Goal: Task Accomplishment & Management: Manage account settings

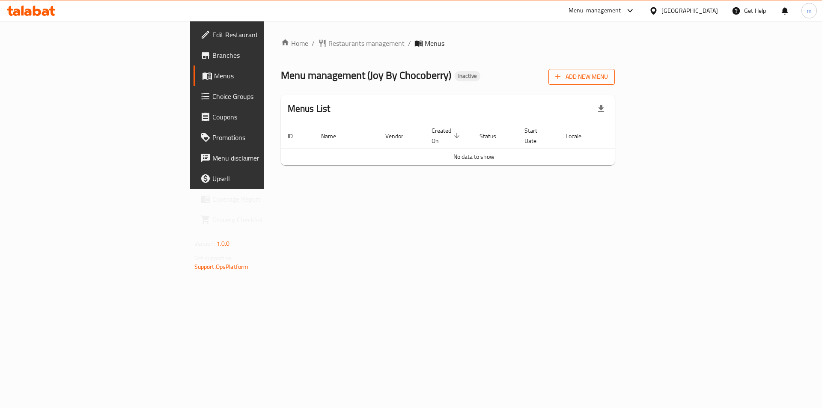
click at [608, 79] on span "Add New Menu" at bounding box center [581, 76] width 53 height 11
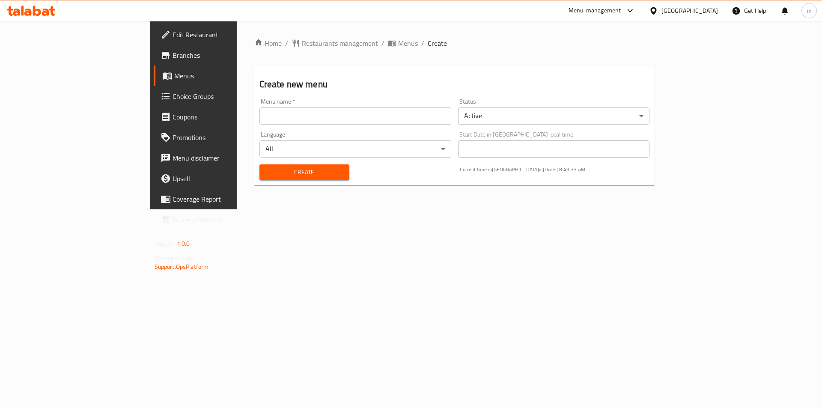
click at [274, 125] on div "Menu name   * Menu name *" at bounding box center [355, 111] width 199 height 33
click at [278, 119] on input "text" at bounding box center [355, 115] width 192 height 17
type input "1"
type input "9.10"
click at [259, 164] on button "Create" at bounding box center [304, 172] width 90 height 16
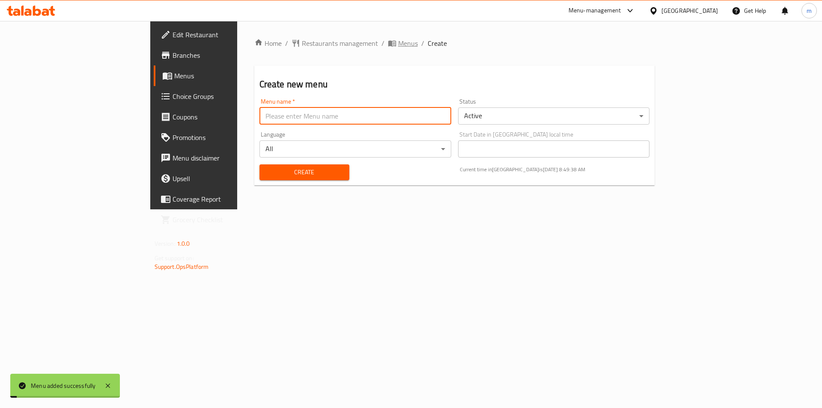
click at [398, 46] on span "Menus" at bounding box center [408, 43] width 20 height 10
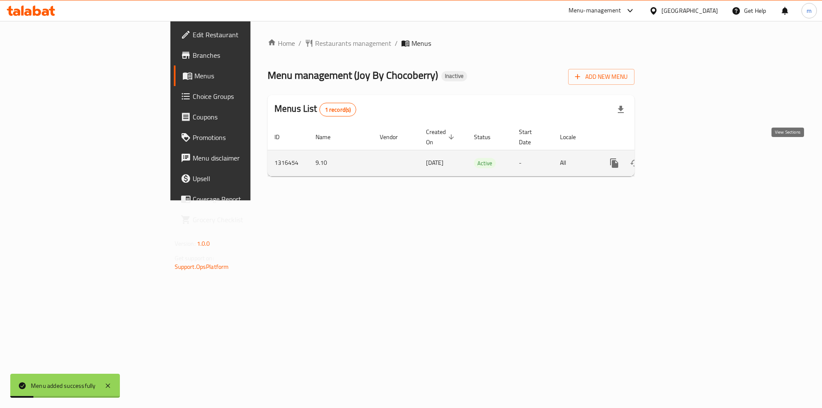
click at [681, 158] on icon "enhanced table" at bounding box center [676, 163] width 10 height 10
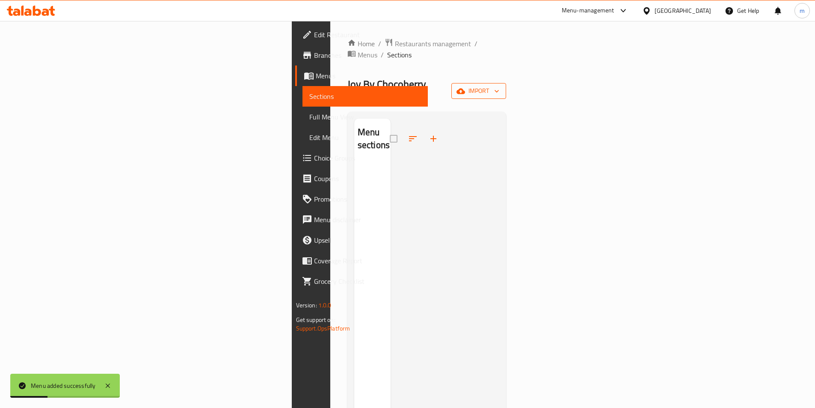
click at [499, 86] on span "import" at bounding box center [478, 91] width 41 height 11
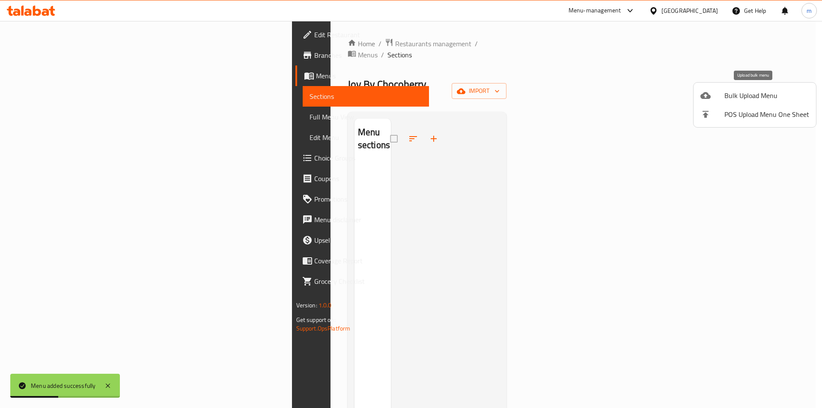
click at [728, 95] on span "Bulk Upload Menu" at bounding box center [766, 95] width 85 height 10
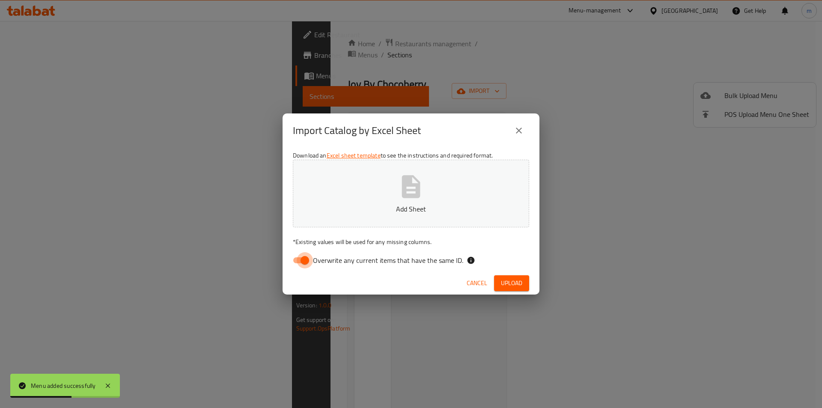
click at [294, 258] on input "Overwrite any current items that have the same ID." at bounding box center [304, 260] width 49 height 16
checkbox input "false"
click at [360, 199] on button "Add Sheet" at bounding box center [411, 194] width 236 height 68
click at [520, 277] on button "Upload" at bounding box center [511, 283] width 35 height 16
click at [516, 288] on span "Upload" at bounding box center [511, 283] width 21 height 11
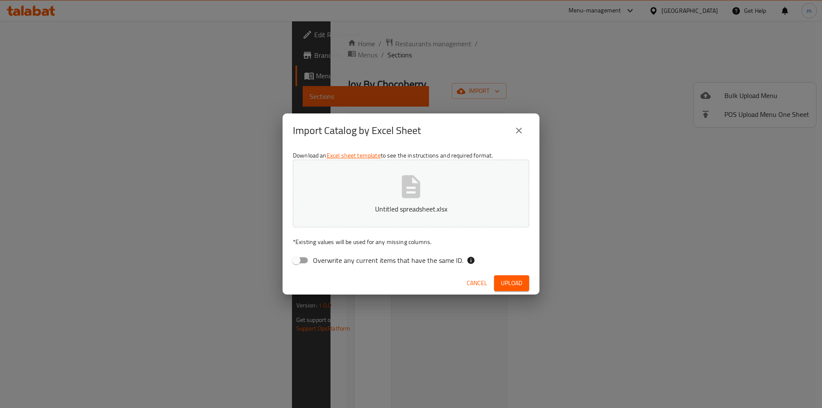
click at [398, 205] on p "Untitled spreadsheet.xlsx" at bounding box center [411, 209] width 210 height 10
click at [516, 282] on span "Upload" at bounding box center [511, 283] width 21 height 11
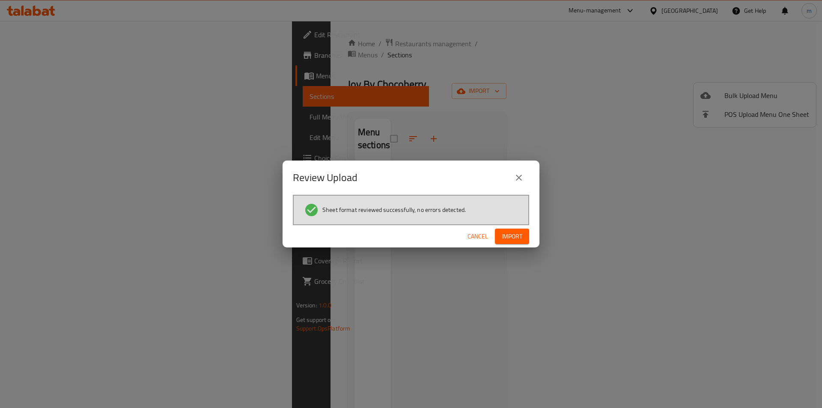
click at [519, 241] on span "Import" at bounding box center [512, 236] width 21 height 11
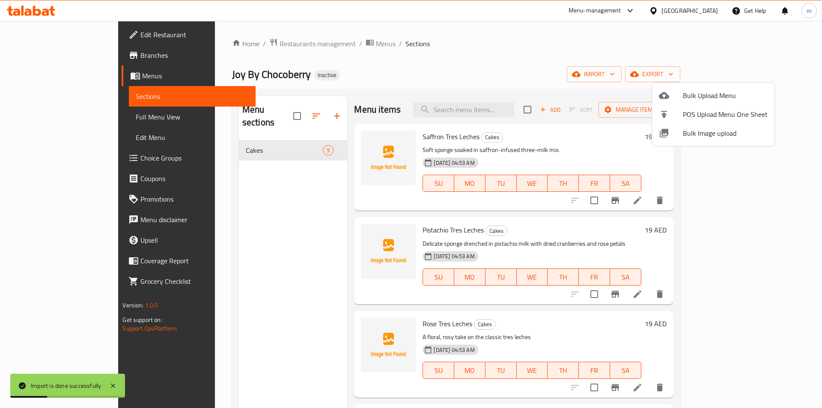
click at [49, 120] on div at bounding box center [411, 204] width 822 height 408
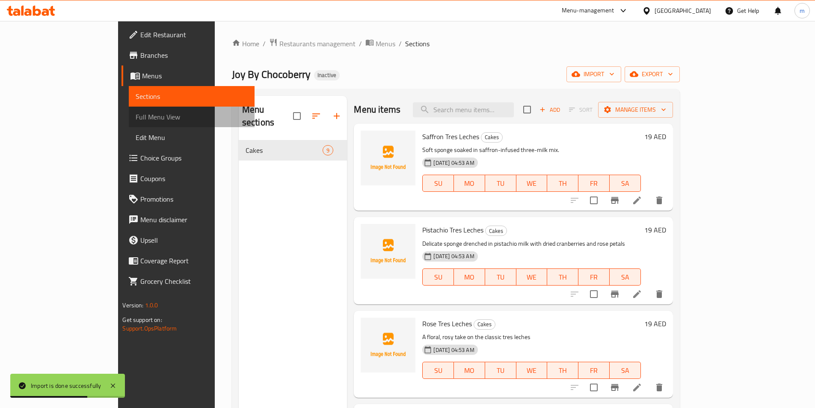
click at [136, 119] on span "Full Menu View" at bounding box center [192, 117] width 112 height 10
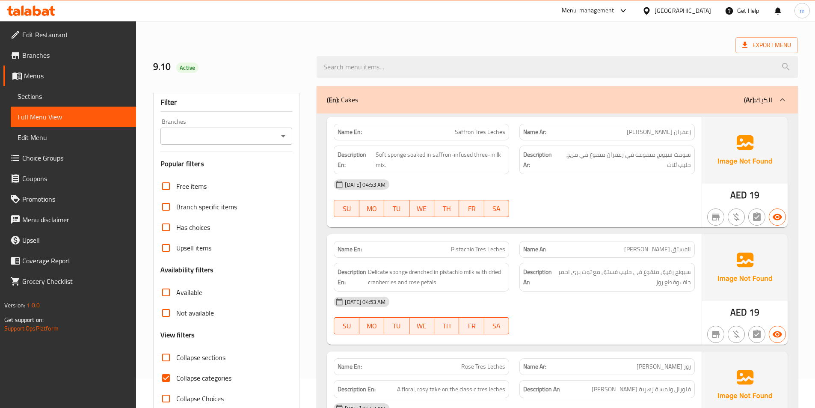
scroll to position [43, 0]
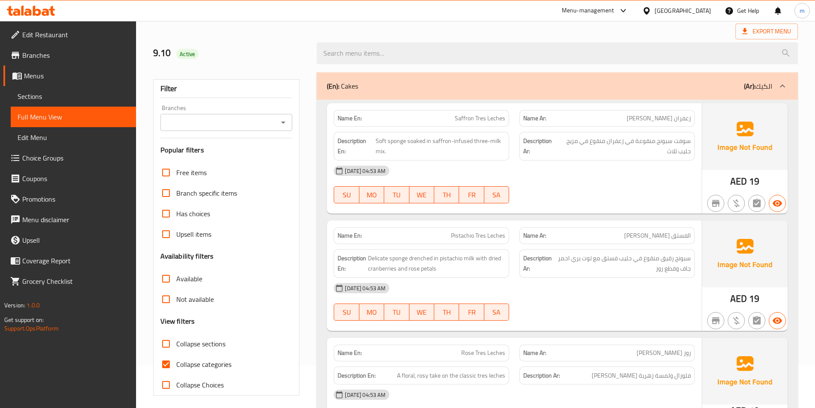
click at [196, 365] on span "Collapse categories" at bounding box center [203, 364] width 55 height 10
click at [176, 365] on input "Collapse categories" at bounding box center [166, 364] width 21 height 21
checkbox input "false"
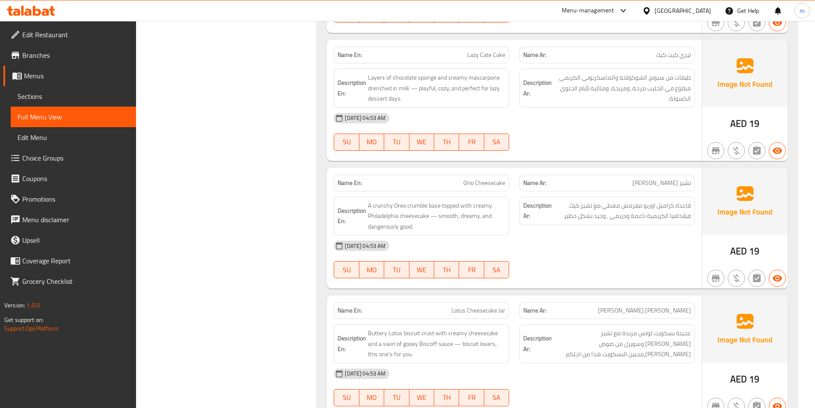
scroll to position [728, 0]
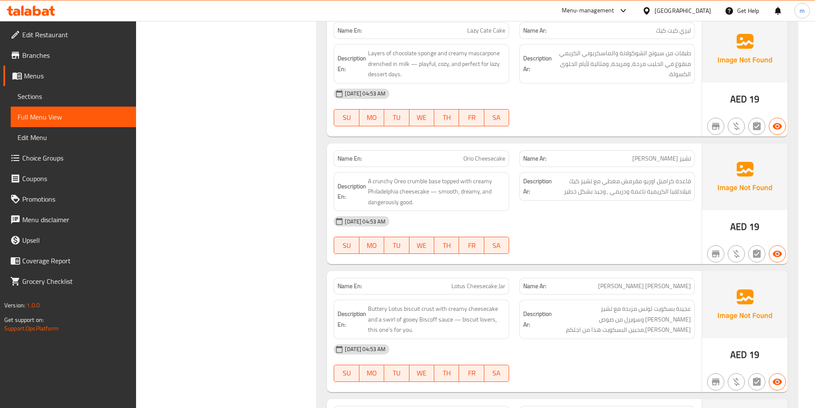
click at [475, 163] on span "Orio Cheesecake" at bounding box center [484, 158] width 42 height 9
copy span "Orio Cheesecake"
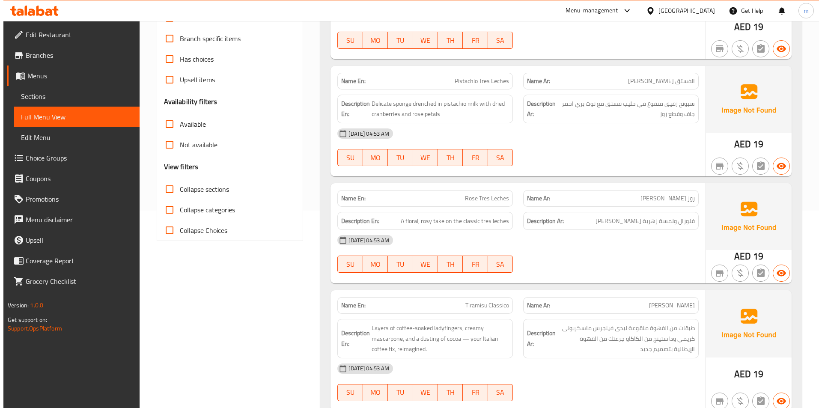
scroll to position [0, 0]
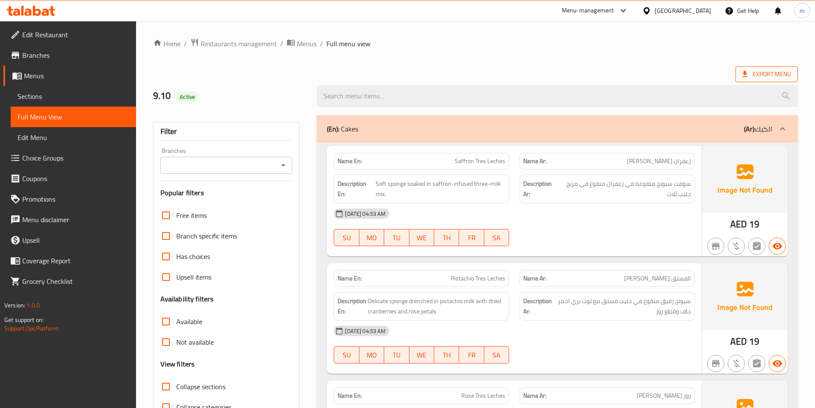
click at [756, 71] on span "Export Menu" at bounding box center [766, 74] width 49 height 11
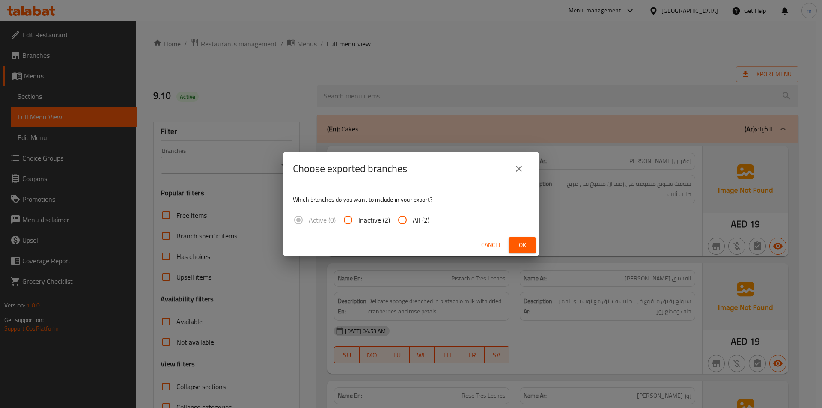
click at [410, 218] on input "All (2)" at bounding box center [402, 220] width 21 height 21
radio input "true"
click at [523, 245] on span "Ok" at bounding box center [522, 245] width 14 height 11
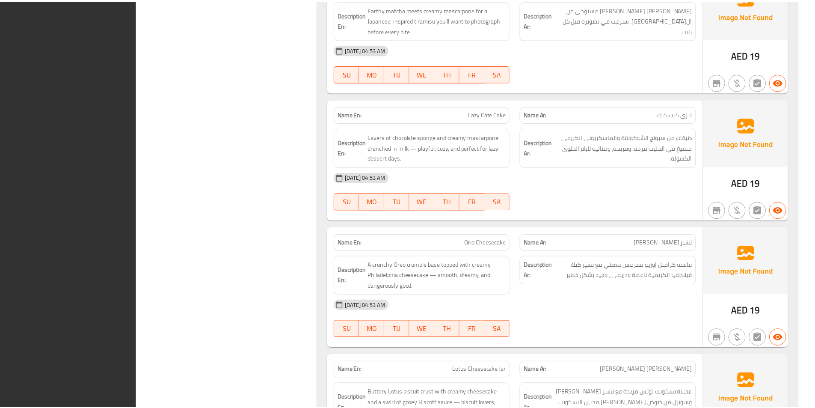
scroll to position [863, 0]
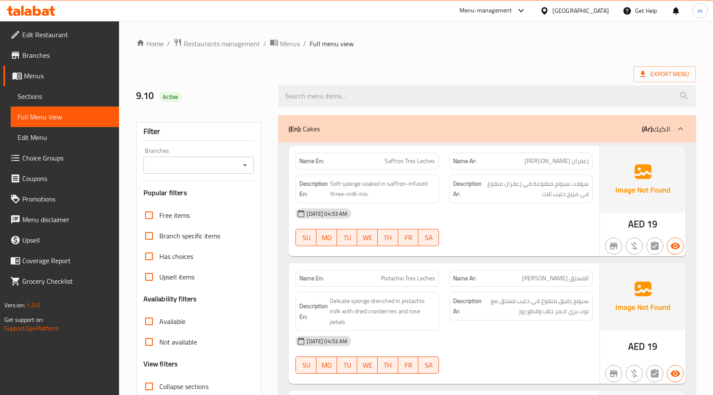
click at [59, 101] on span "Sections" at bounding box center [65, 96] width 95 height 10
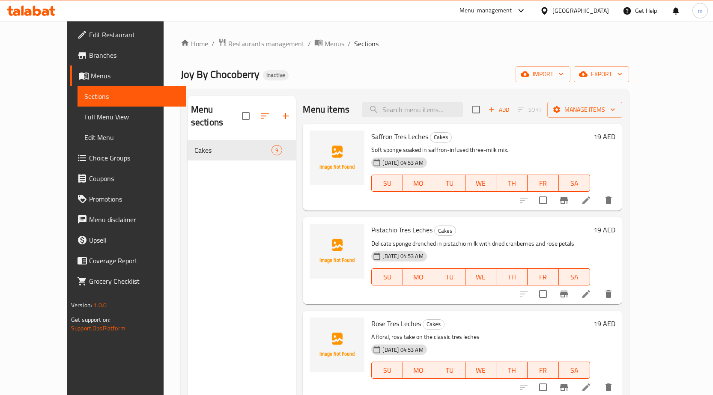
click at [225, 207] on div "Menu sections Cakes 9" at bounding box center [241, 293] width 109 height 395
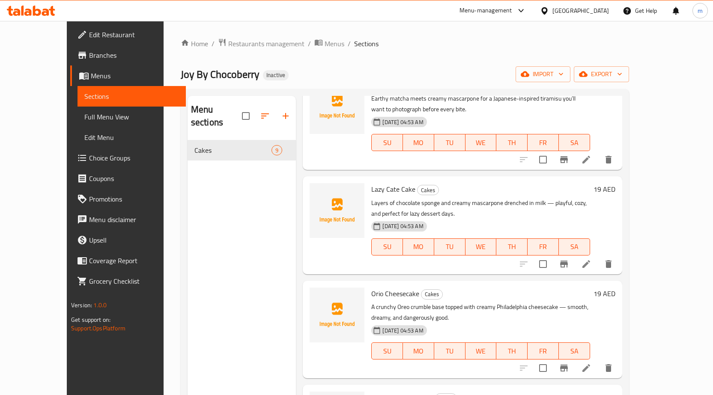
click at [401, 371] on icon at bounding box center [586, 368] width 10 height 10
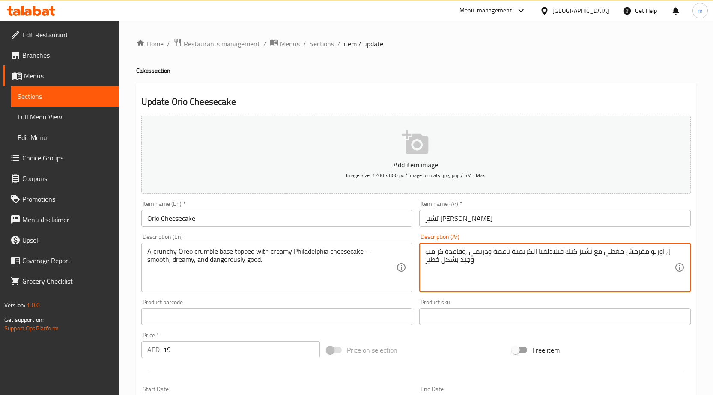
type textarea "قاعدة كرامبل اوريو مقرمش مغطي مع تشيز كيك فيلادلفيا الكريمية ناعمة ودريمي , وجي…"
